Goal: Use online tool/utility: Utilize a website feature to perform a specific function

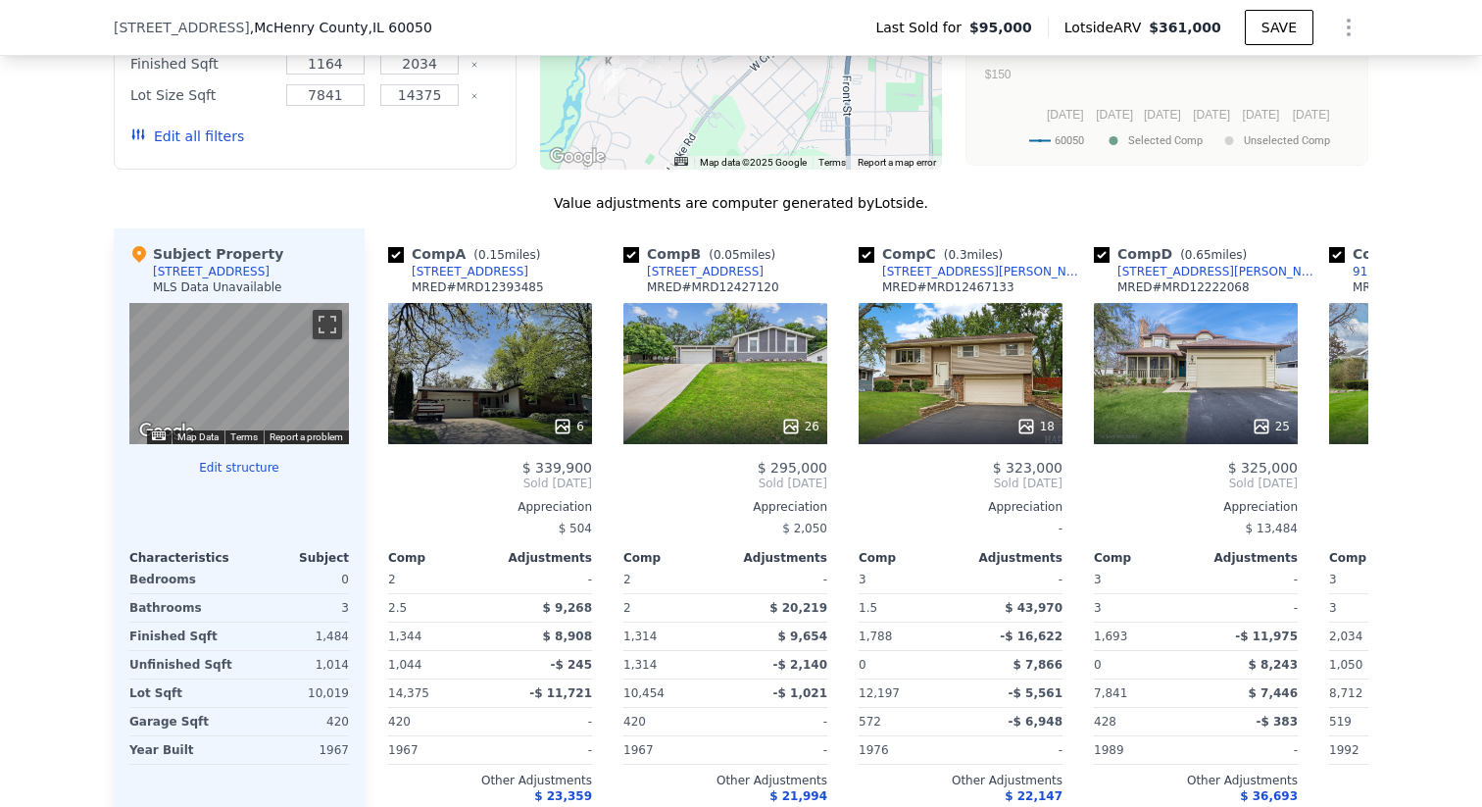
scroll to position [1850, 0]
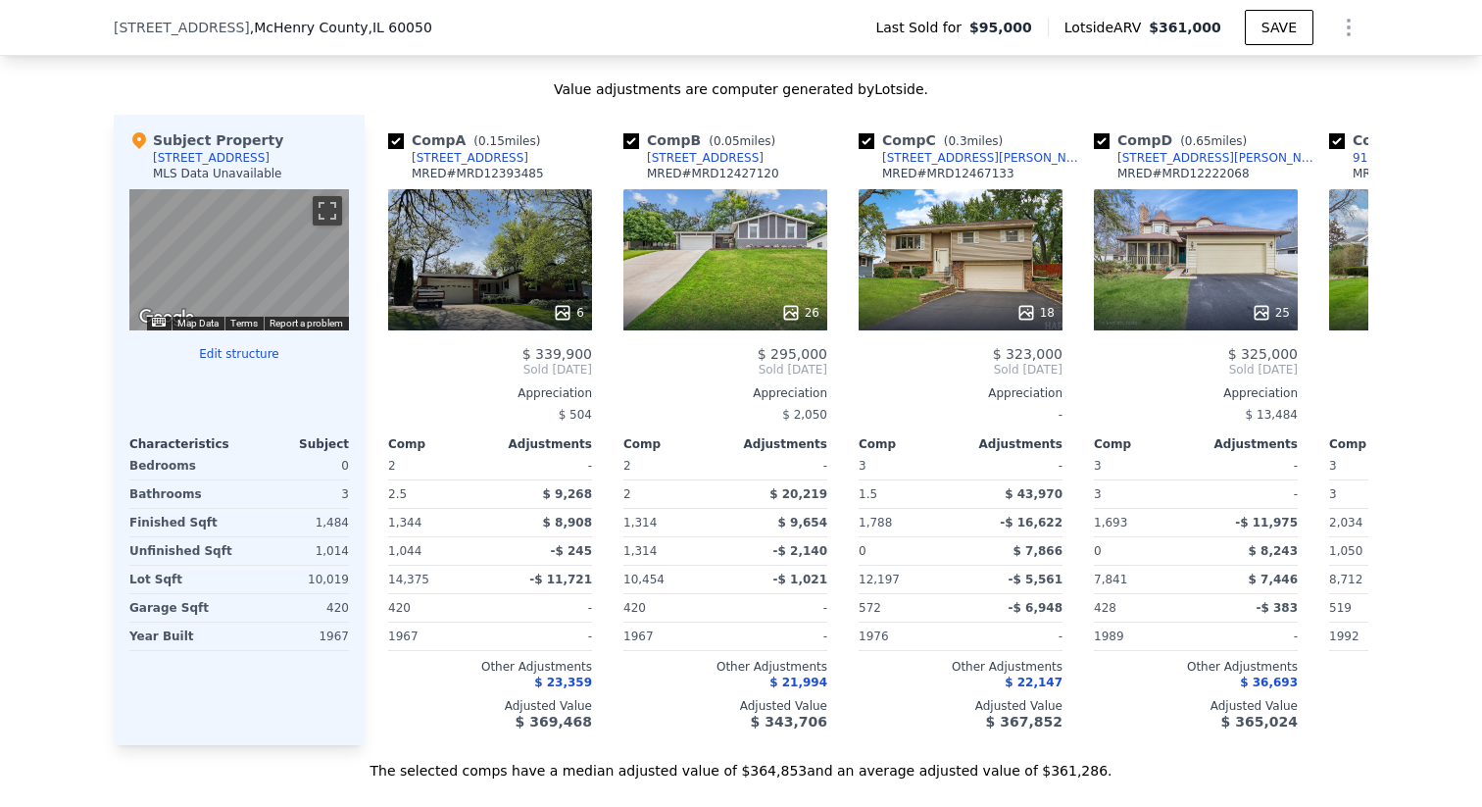
click at [242, 377] on div at bounding box center [239, 370] width 220 height 16
click at [237, 362] on button "Edit structure" at bounding box center [239, 354] width 220 height 16
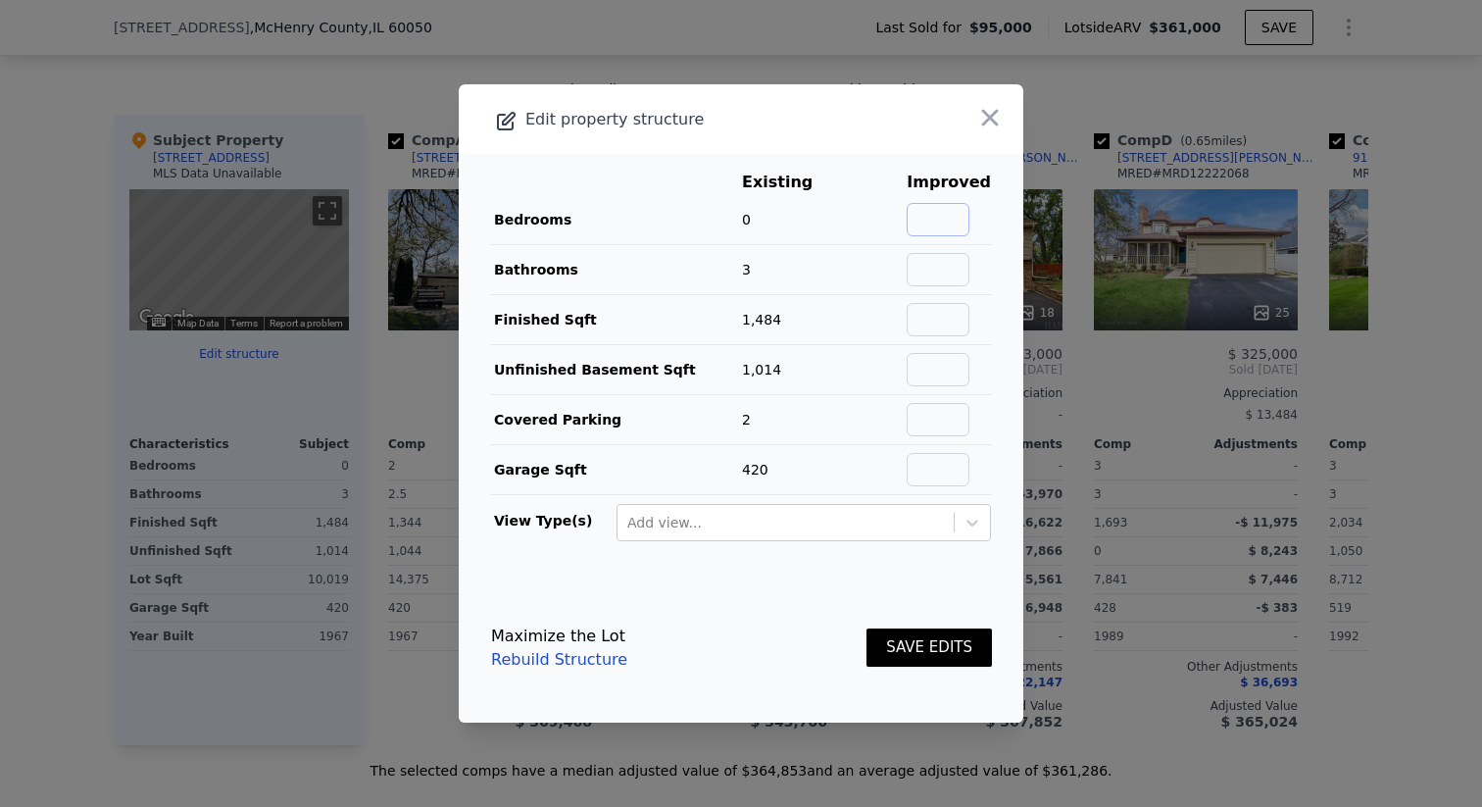
click at [936, 215] on input "text" at bounding box center [938, 219] width 63 height 33
type input "2"
click at [942, 278] on input "text" at bounding box center [938, 269] width 63 height 33
type input "2"
click at [692, 582] on footer "Maximize the Lot Rebuild Structure SAVE EDITS" at bounding box center [741, 647] width 565 height 149
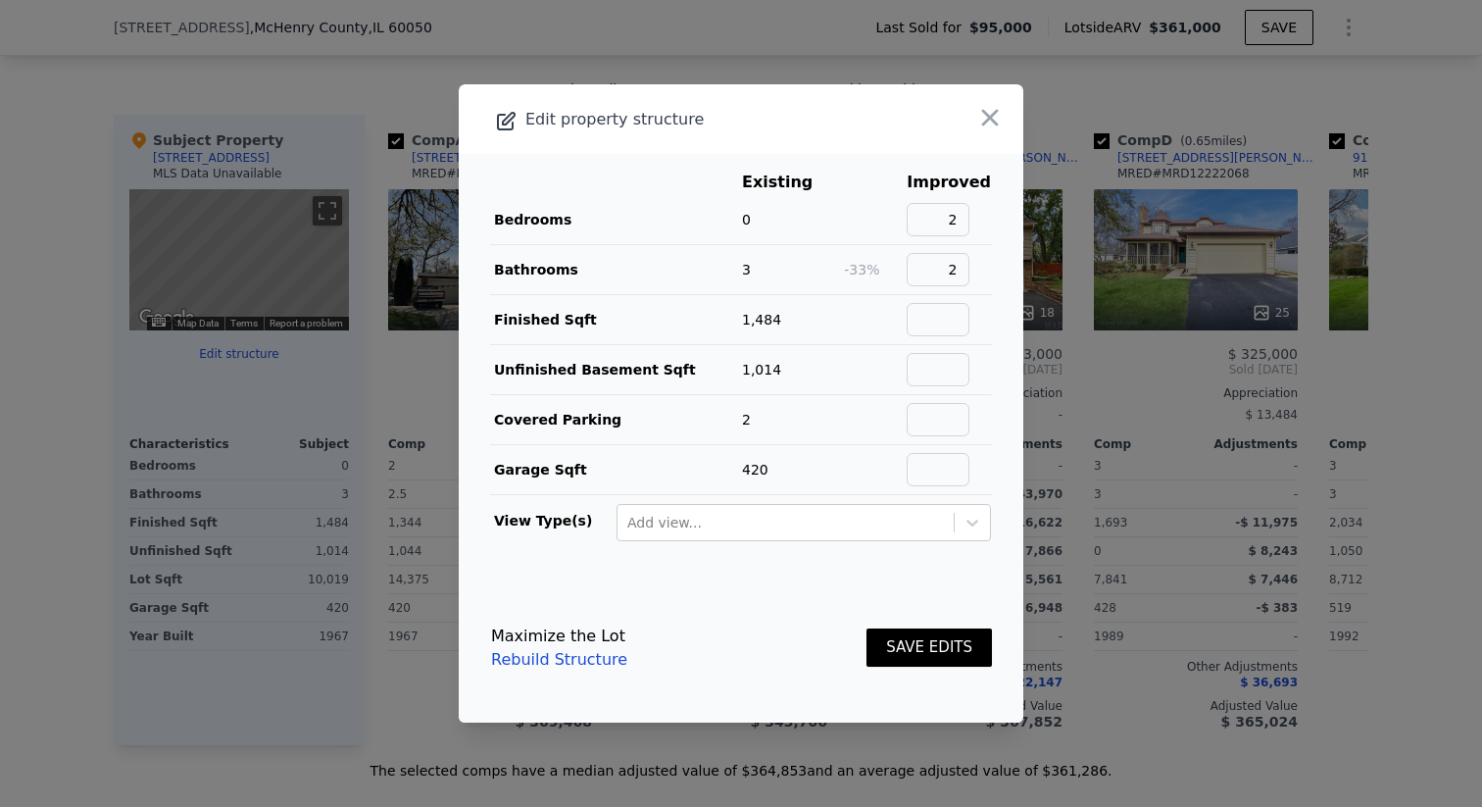
click at [949, 650] on button "SAVE EDITS" at bounding box center [928, 647] width 125 height 38
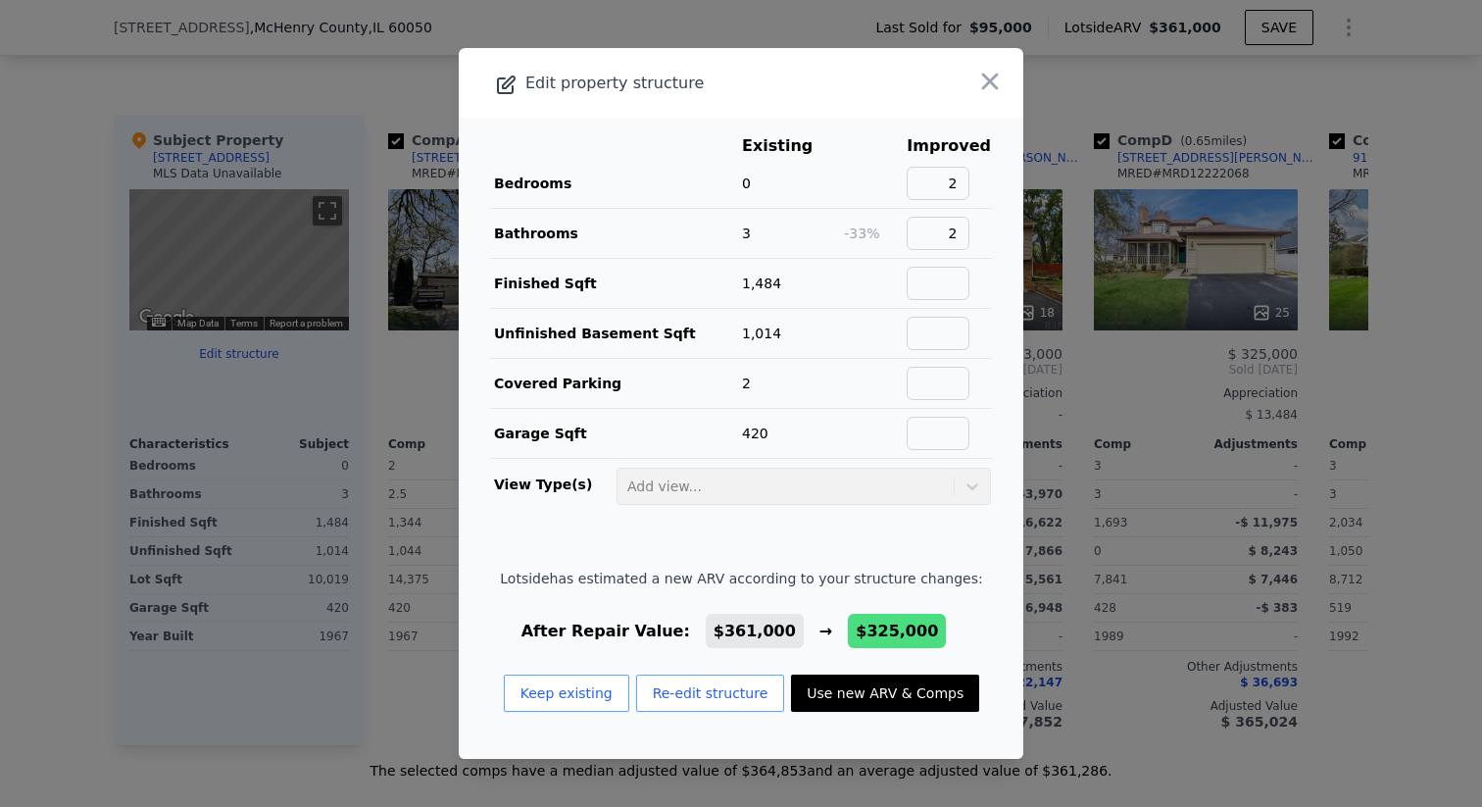
drag, startPoint x: 966, startPoint y: 80, endPoint x: 993, endPoint y: 668, distance: 588.7
click at [993, 668] on div "Edit property structure Existing Improved Bedrooms 0 2 Bathrooms 3 -33% 2 Finis…" at bounding box center [741, 403] width 565 height 711
click at [917, 689] on button "Use new ARV & Comps" at bounding box center [885, 692] width 188 height 37
type input "3"
type input "1788"
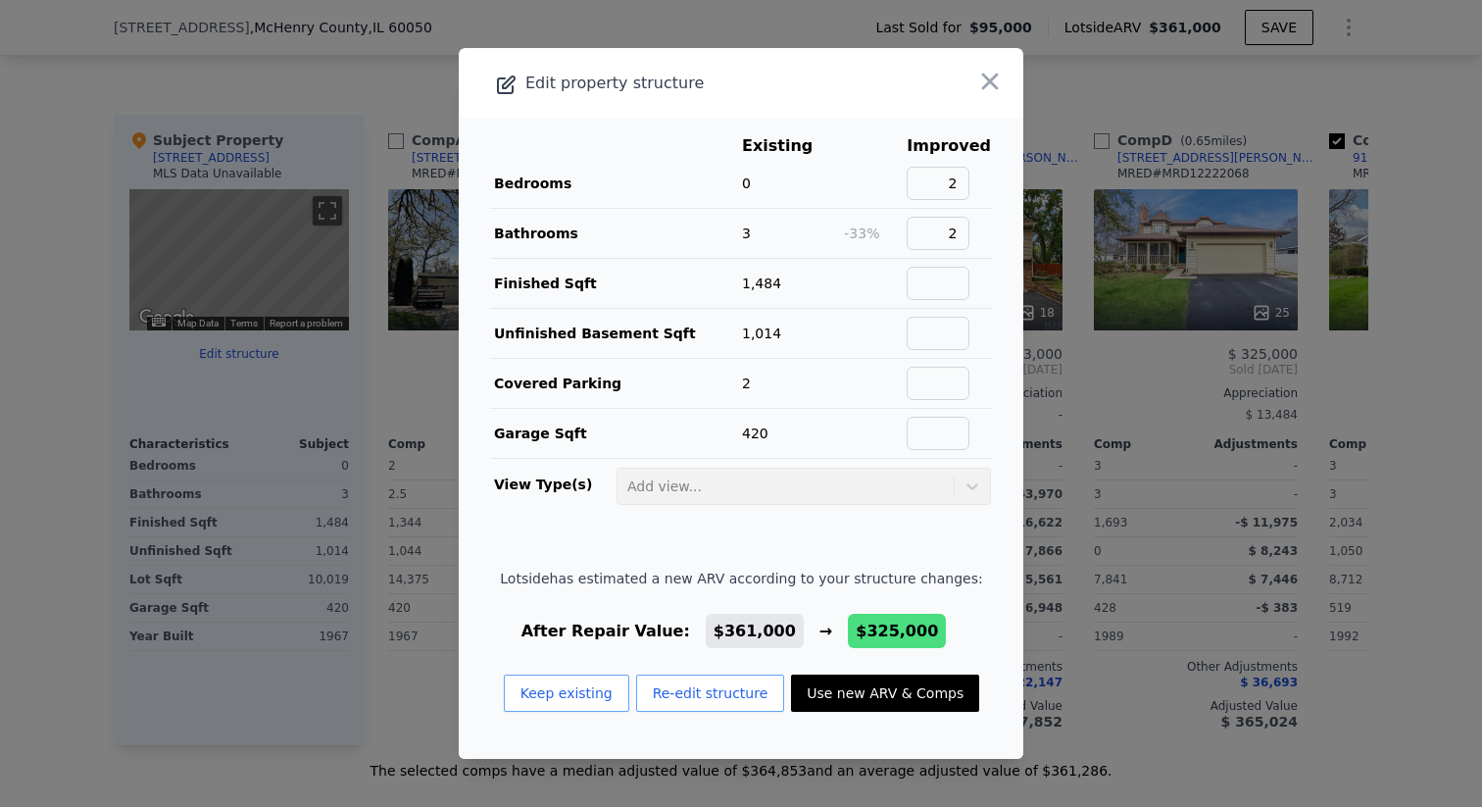
checkbox input "false"
checkbox input "true"
type input "$ 325,000"
type input "$ 203,305"
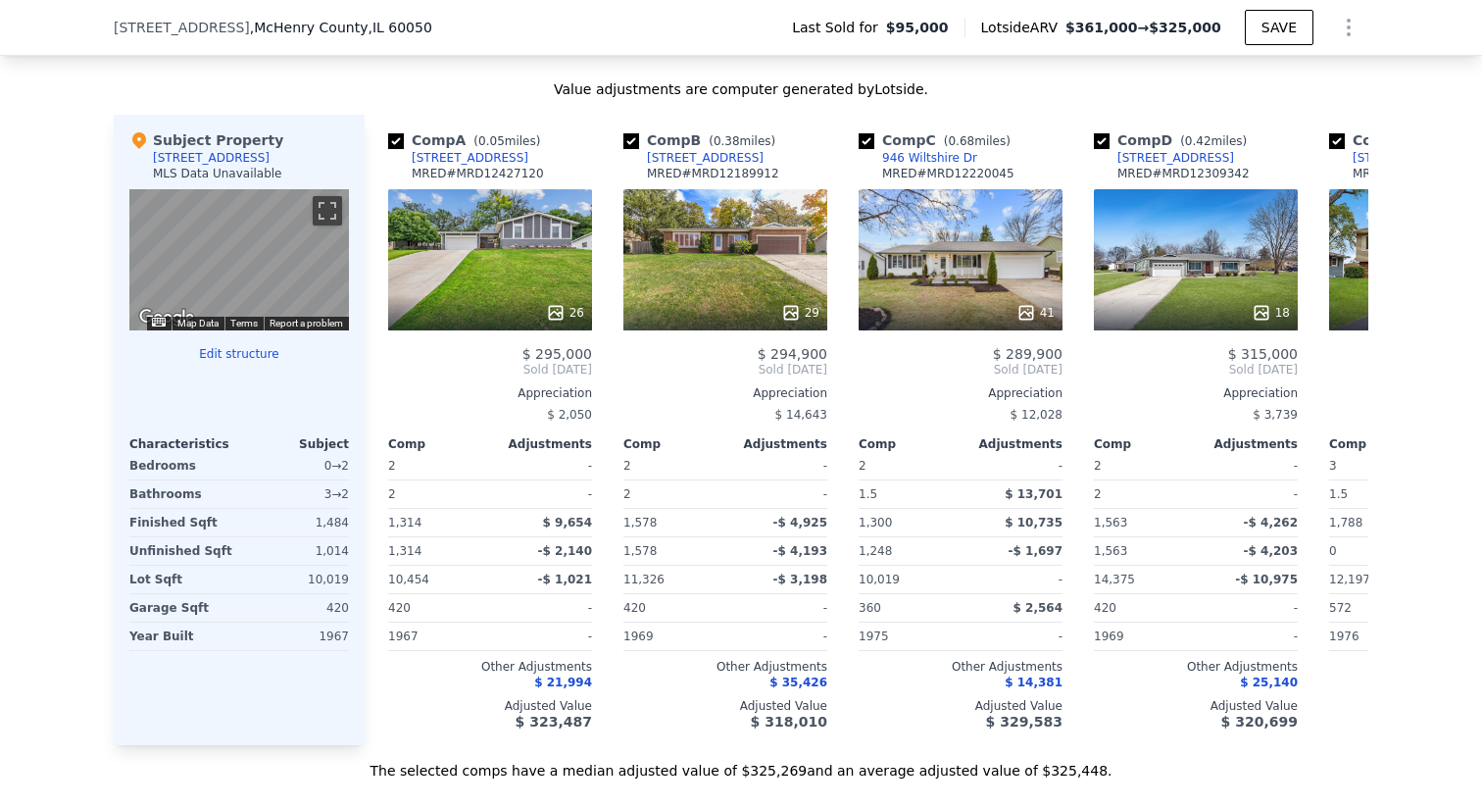
type input "3.5"
type input "2034"
checkbox input "false"
type input "$ 361,000"
type input "$ 237,283"
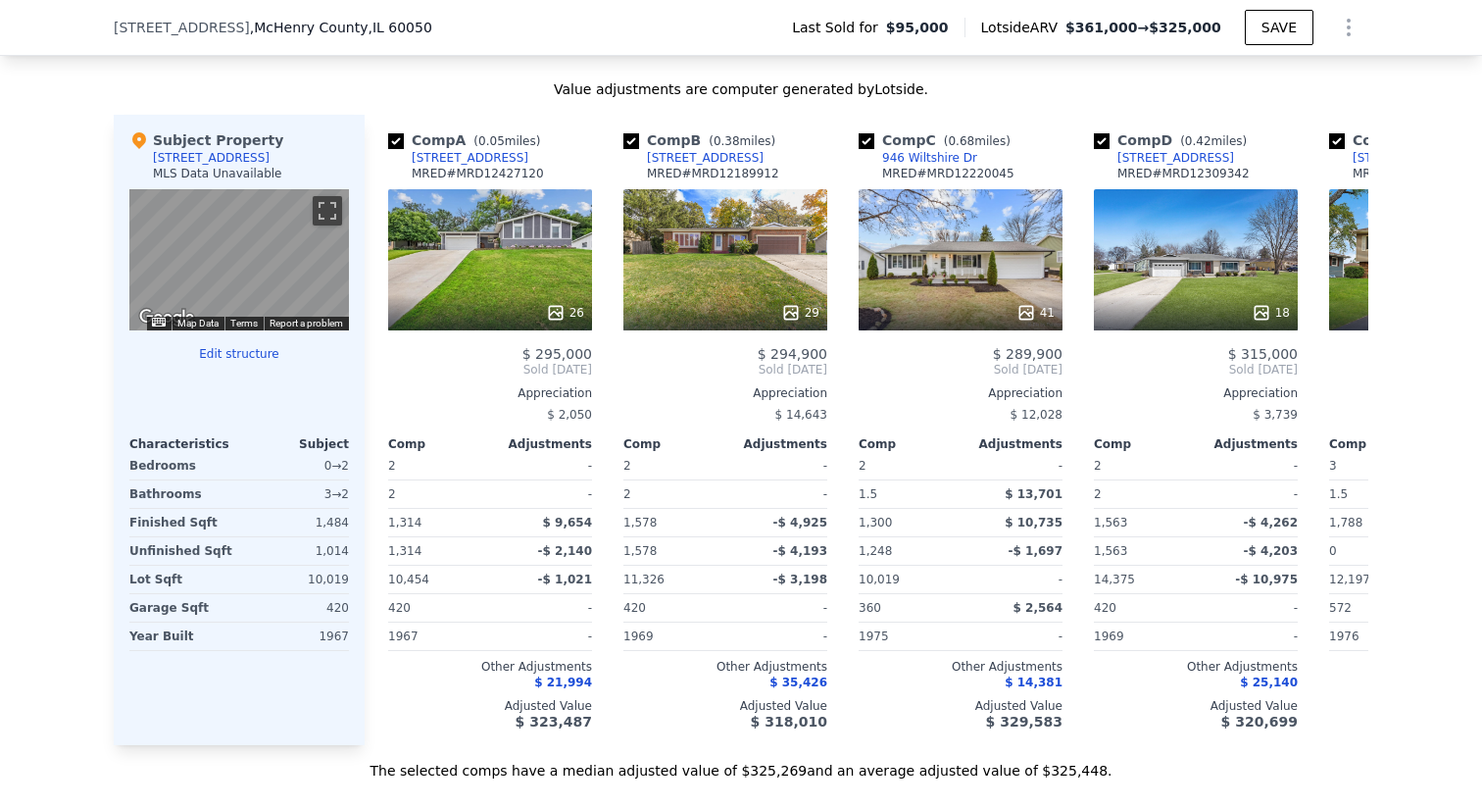
checkbox input "true"
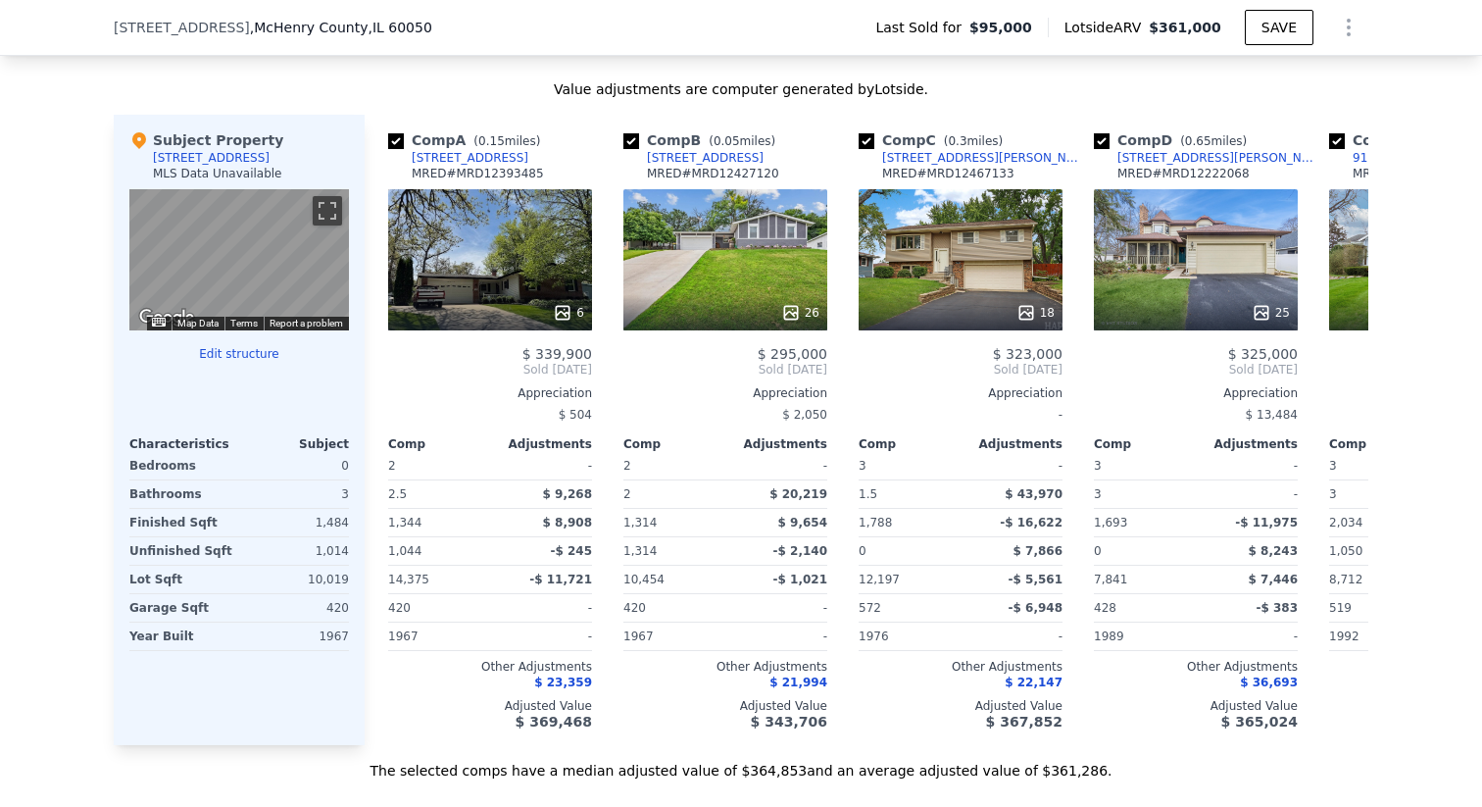
click at [243, 362] on button "Edit structure" at bounding box center [239, 354] width 220 height 16
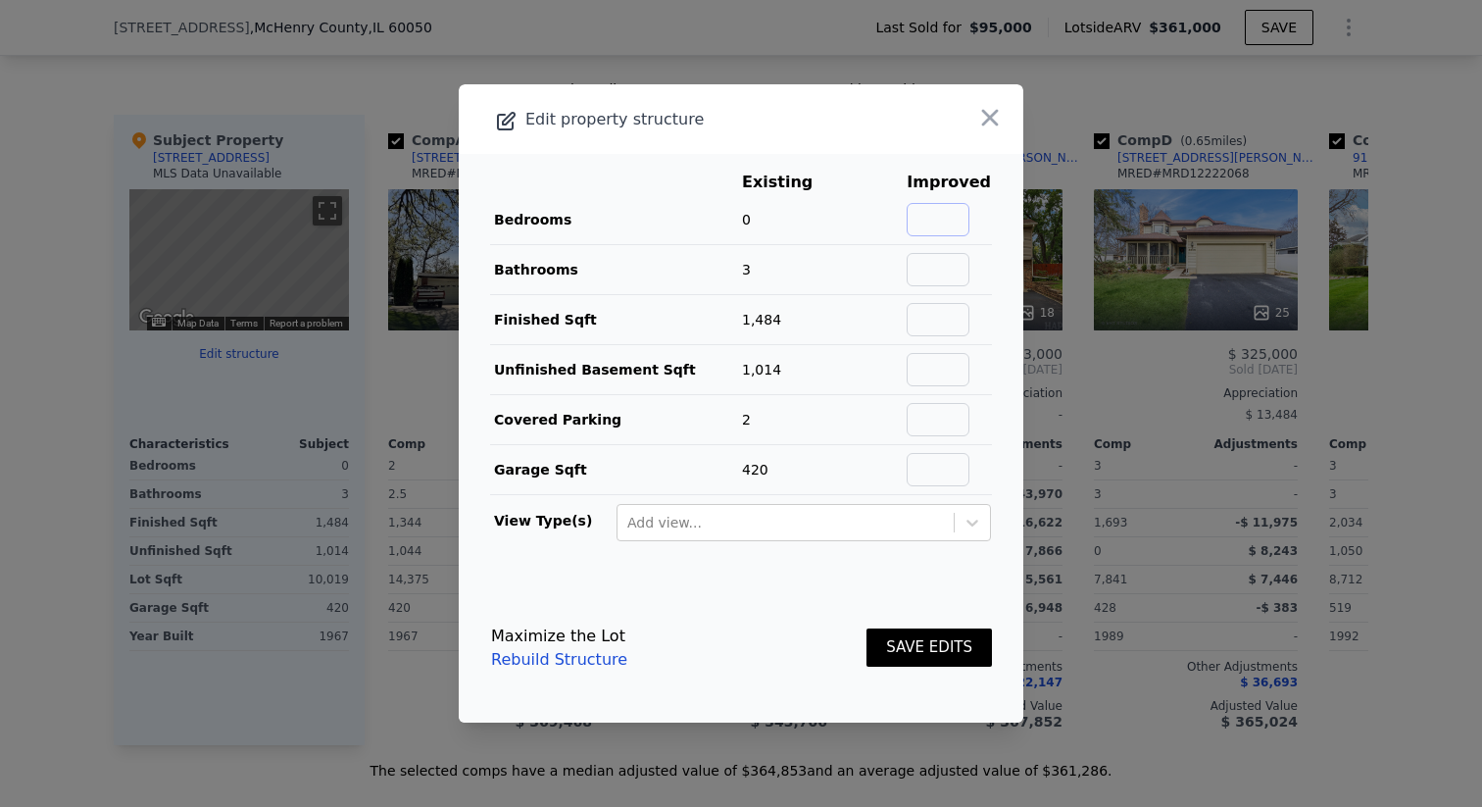
click at [947, 210] on input "text" at bounding box center [938, 219] width 63 height 33
type input "2"
click at [938, 258] on input "text" at bounding box center [938, 269] width 63 height 33
type input "2"
click at [782, 591] on footer "Maximize the Lot Rebuild Structure SAVE EDITS" at bounding box center [741, 647] width 565 height 149
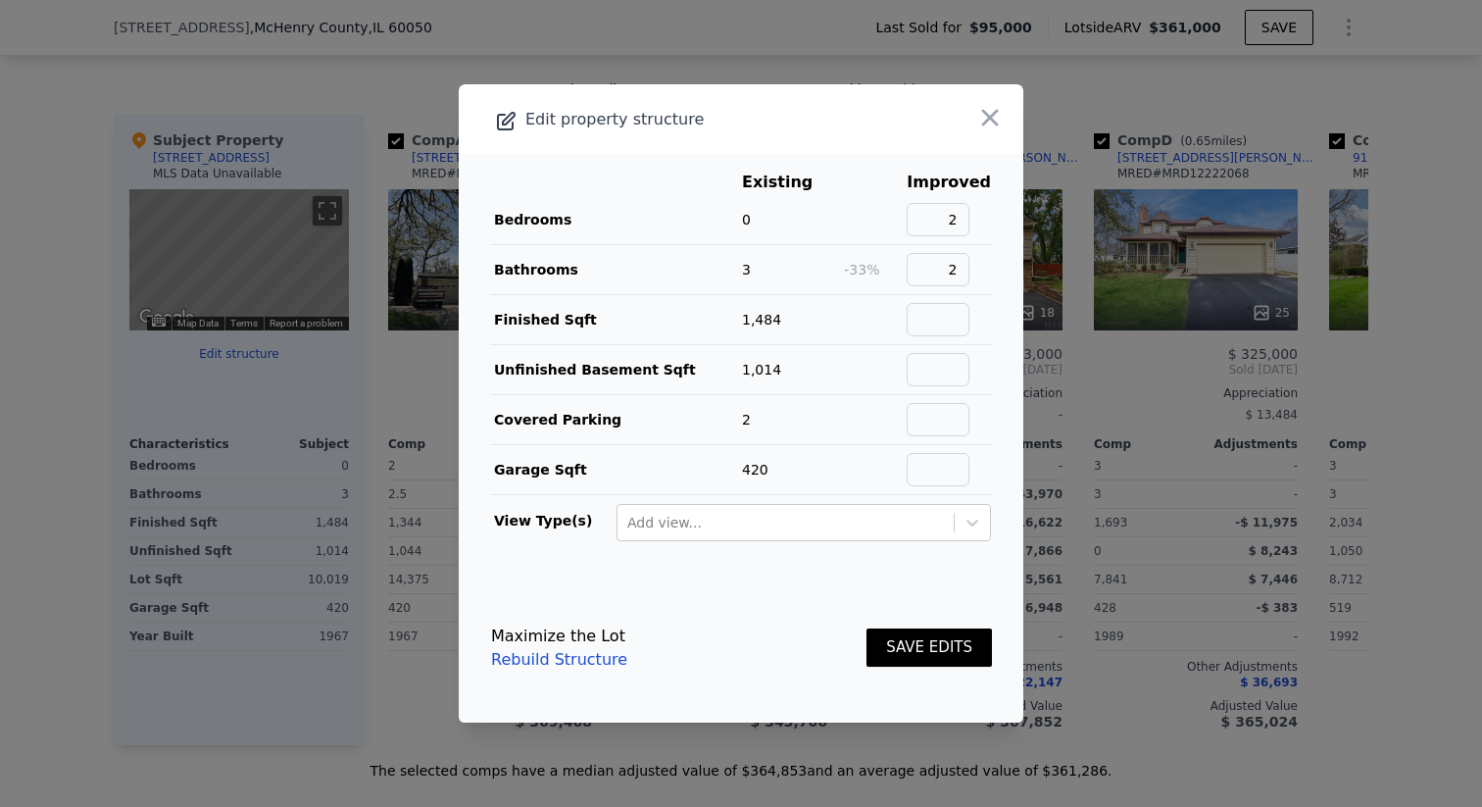
click at [911, 645] on button "SAVE EDITS" at bounding box center [928, 647] width 125 height 38
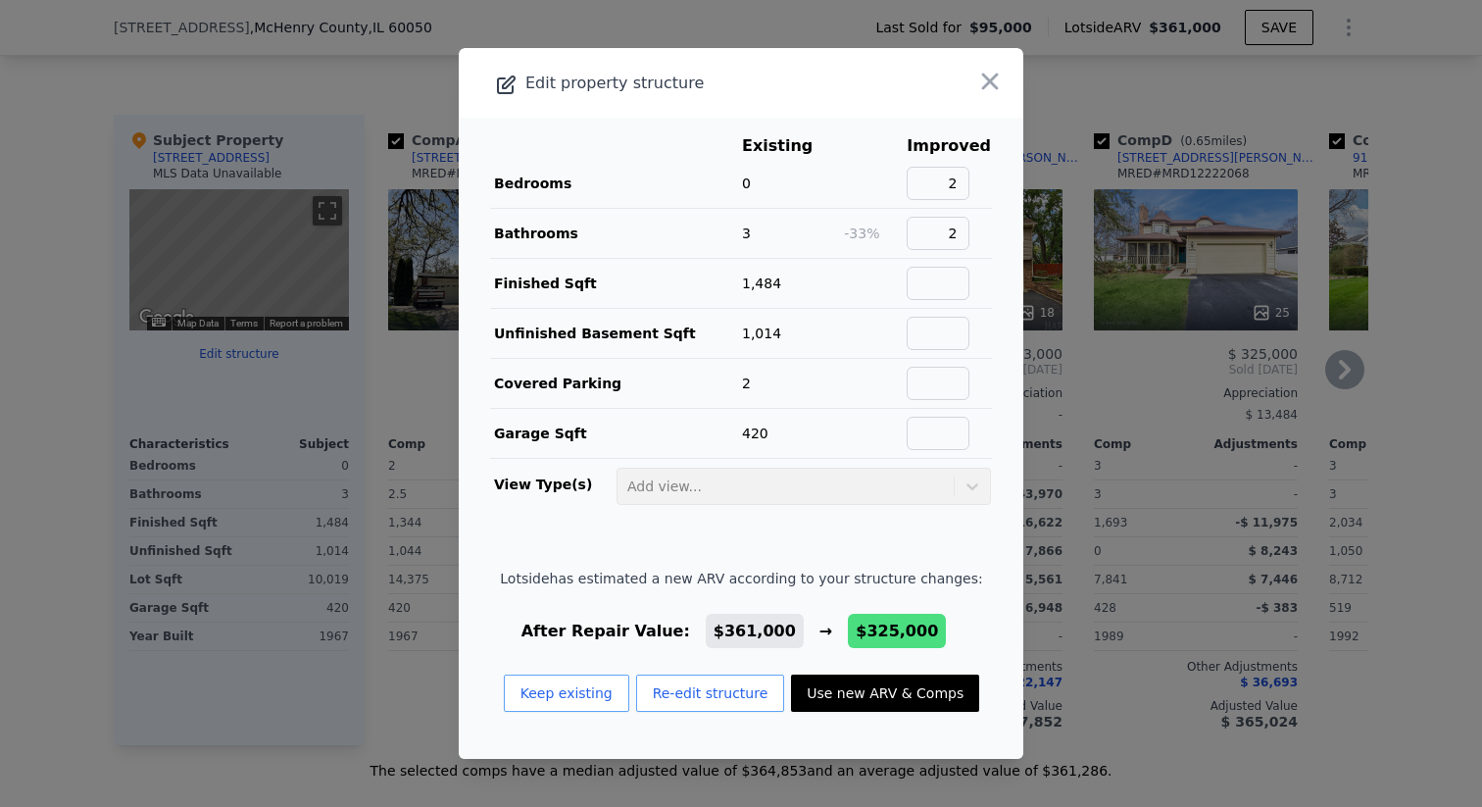
click at [912, 710] on button "Use new ARV & Comps" at bounding box center [885, 692] width 188 height 37
type input "3"
type input "1788"
type input "$ 325,000"
type input "$ 203,305"
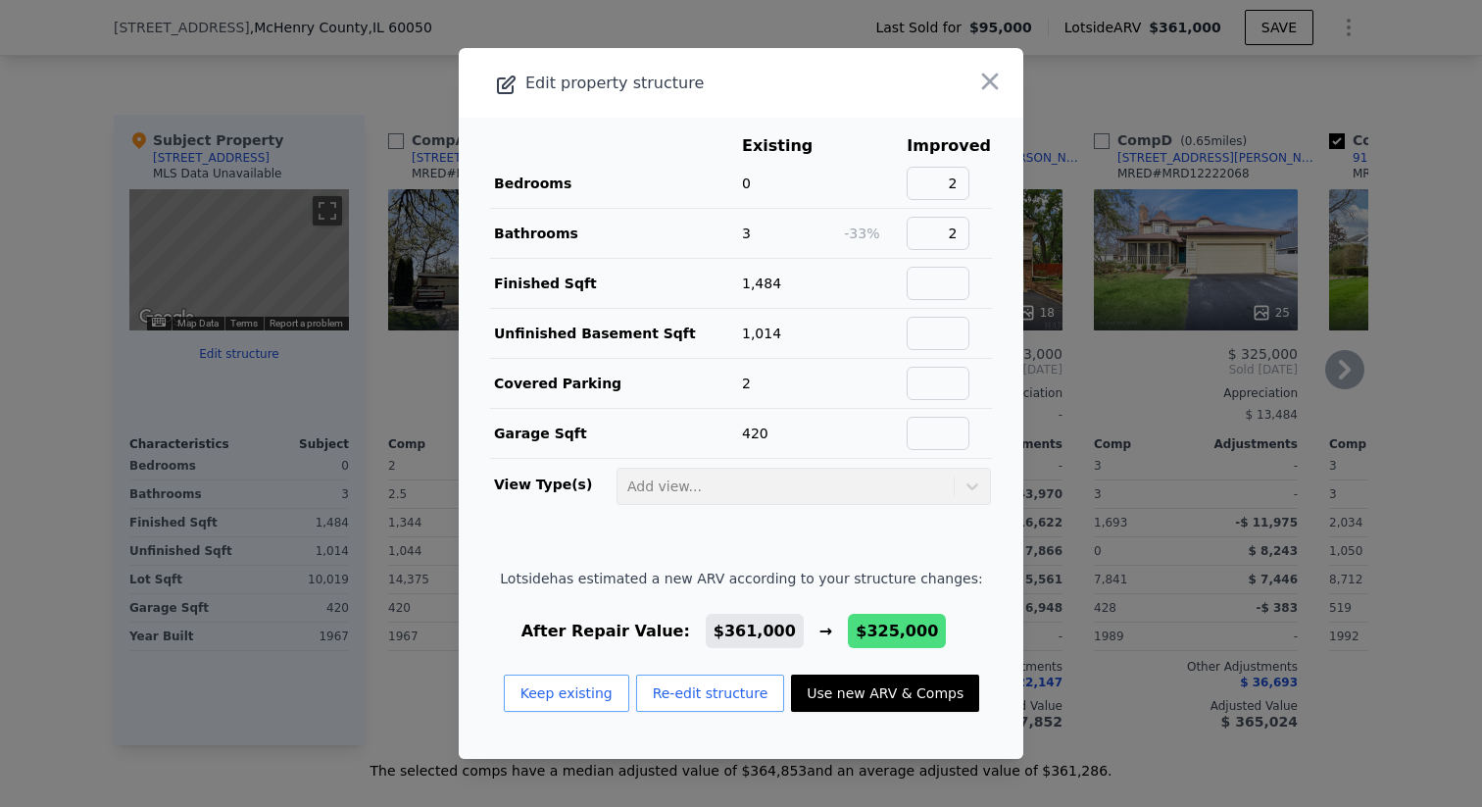
checkbox input "false"
checkbox input "true"
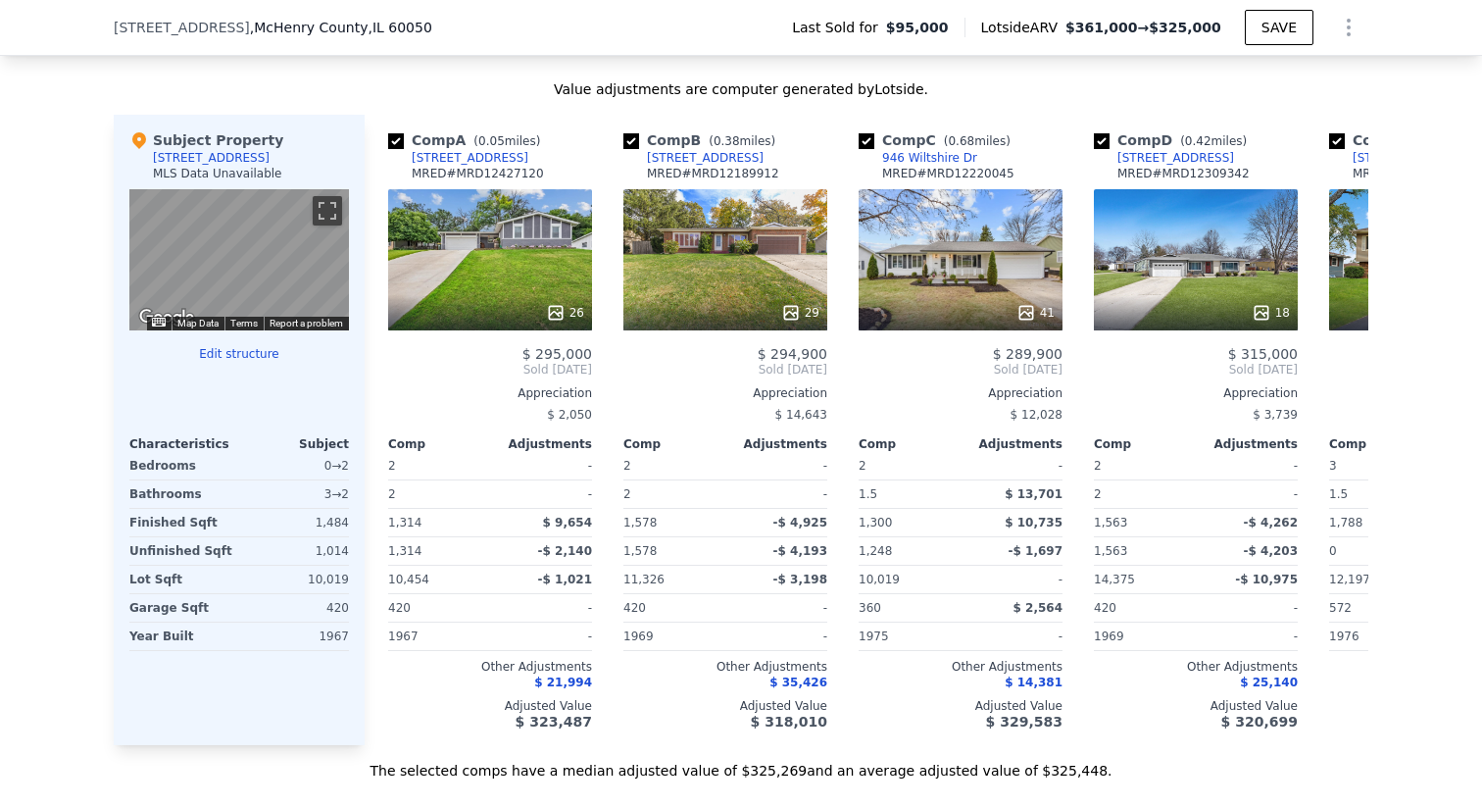
type input "3.5"
type input "2034"
type input "$ 361,000"
type input "$ 237,283"
checkbox input "false"
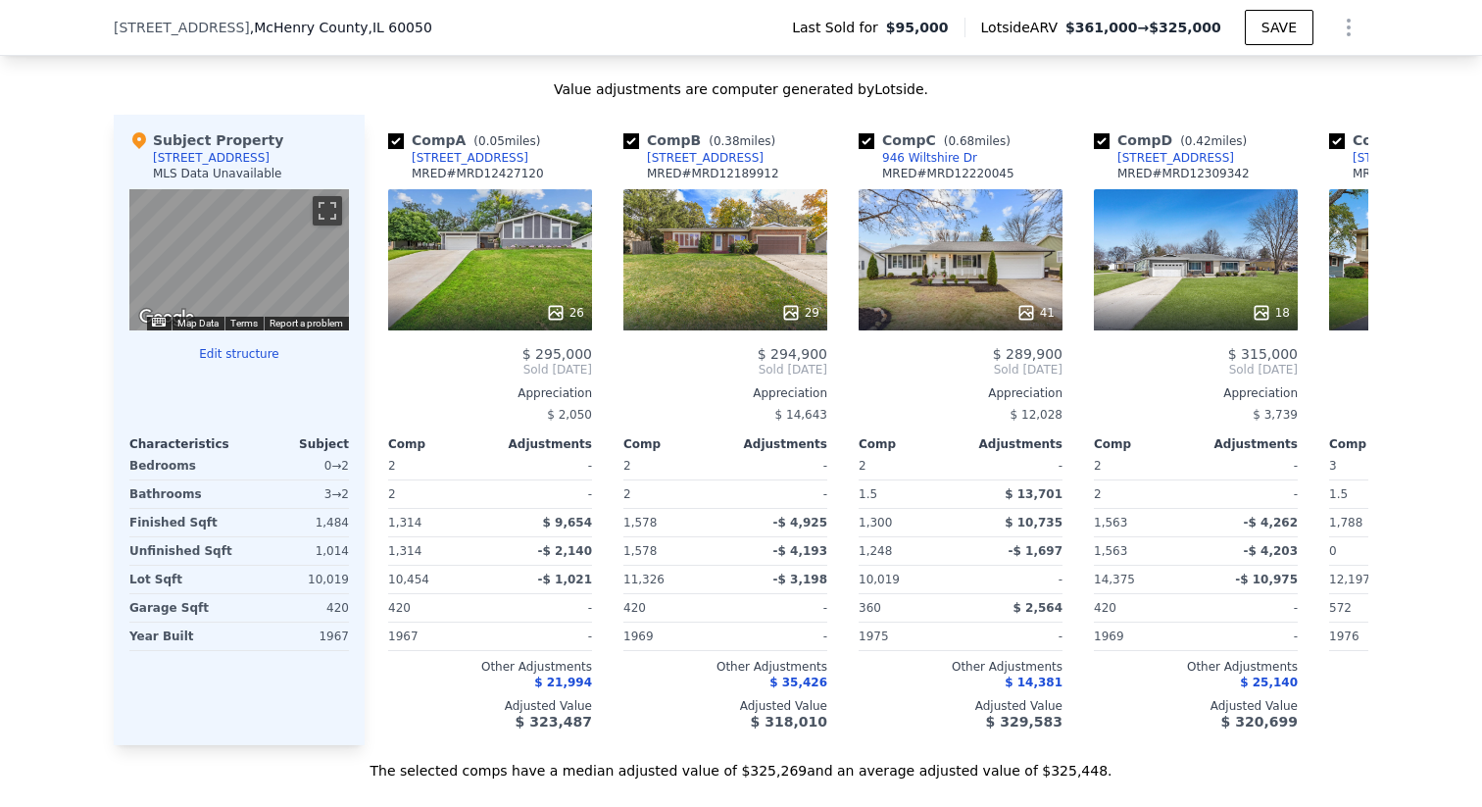
checkbox input "true"
